Goal: Information Seeking & Learning: Learn about a topic

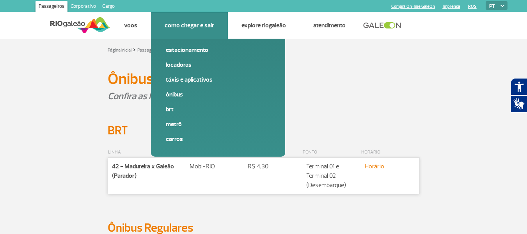
click at [199, 24] on link "Como chegar e sair" at bounding box center [190, 25] width 50 height 8
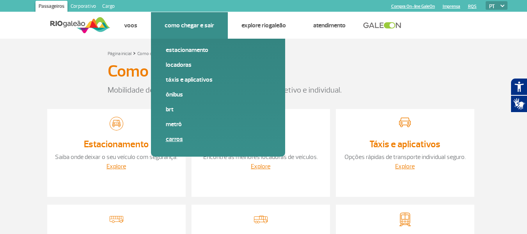
click at [178, 136] on link "Carros" at bounding box center [218, 139] width 105 height 9
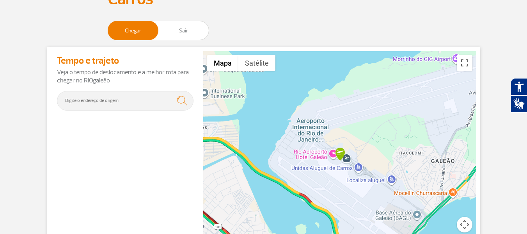
scroll to position [78, 0]
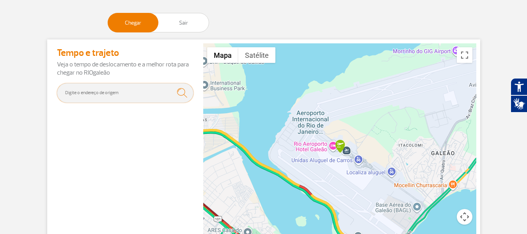
click at [101, 94] on input "text" at bounding box center [125, 93] width 137 height 20
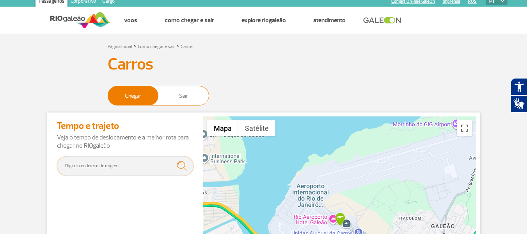
scroll to position [0, 0]
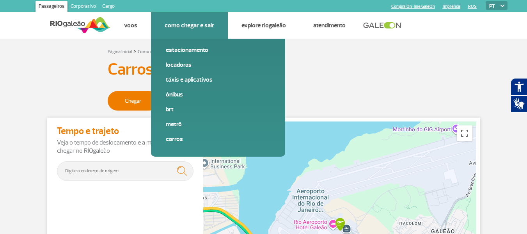
click at [172, 94] on link "Ônibus" at bounding box center [218, 94] width 105 height 9
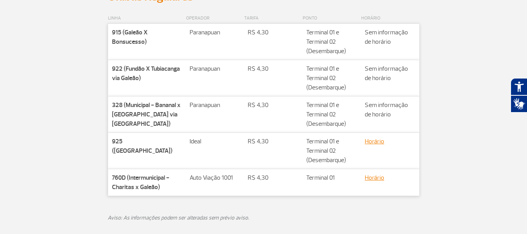
scroll to position [234, 0]
